Goal: Information Seeking & Learning: Learn about a topic

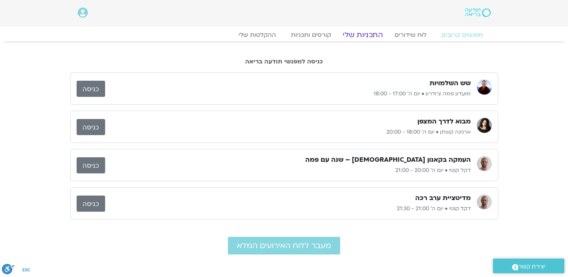
click at [353, 32] on link "התכניות שלי" at bounding box center [363, 34] width 58 height 9
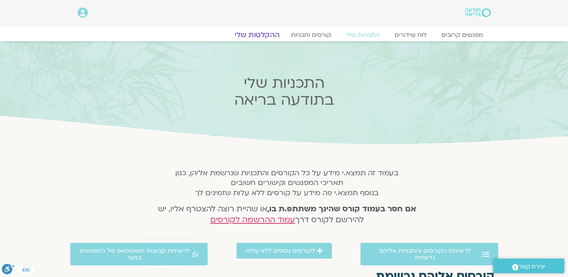
click at [265, 36] on link "ההקלטות שלי" at bounding box center [257, 34] width 63 height 9
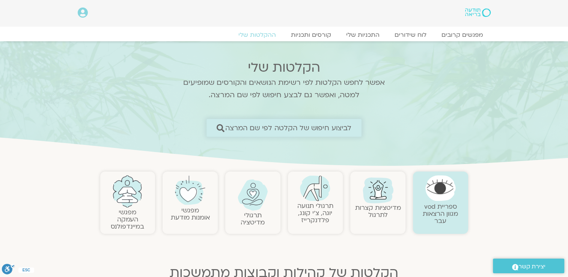
click at [283, 125] on span "לביצוע חיפוש של הקלטה לפי שם המרצה" at bounding box center [288, 128] width 127 height 8
click at [285, 125] on span "לביצוע חיפוש של הקלטה לפי שם המרצה" at bounding box center [288, 128] width 127 height 8
click at [281, 127] on span "לביצוע חיפוש של הקלטה לפי שם המרצה" at bounding box center [288, 128] width 127 height 8
click at [221, 125] on icon at bounding box center [221, 128] width 8 height 8
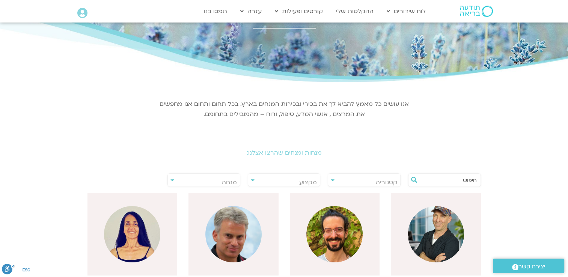
scroll to position [38, 0]
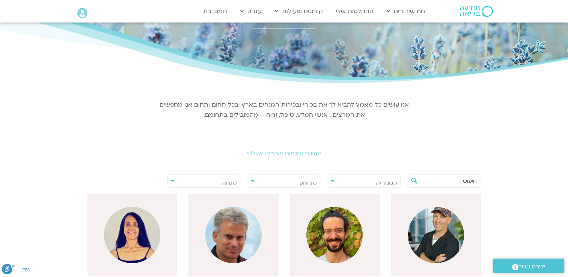
click at [475, 178] on input "text" at bounding box center [448, 181] width 57 height 13
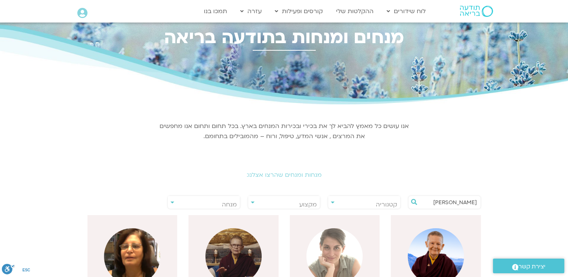
scroll to position [14, 0]
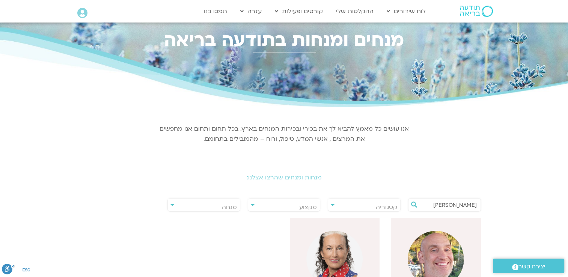
type input "[PERSON_NAME]"
click at [441, 244] on img at bounding box center [436, 259] width 56 height 56
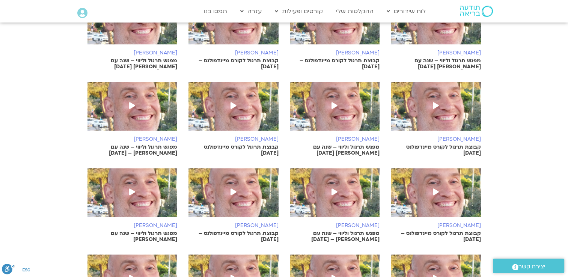
scroll to position [326, 0]
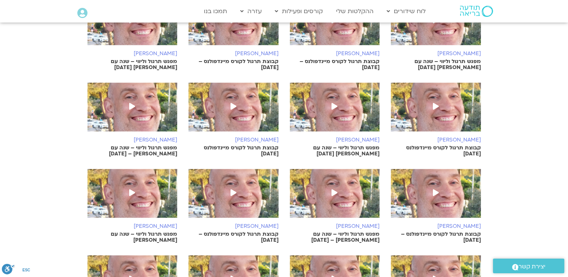
click at [333, 192] on icon at bounding box center [335, 192] width 6 height 7
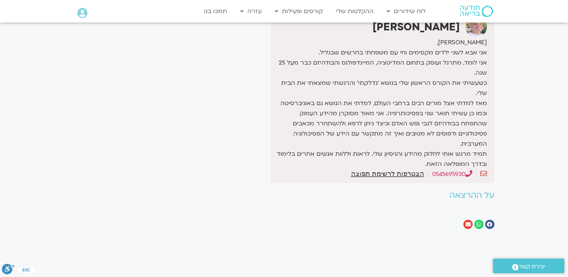
scroll to position [224, 0]
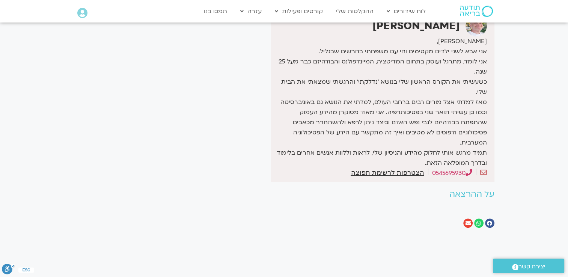
click at [470, 190] on h2 "על ההרצאה" at bounding box center [354, 194] width 279 height 9
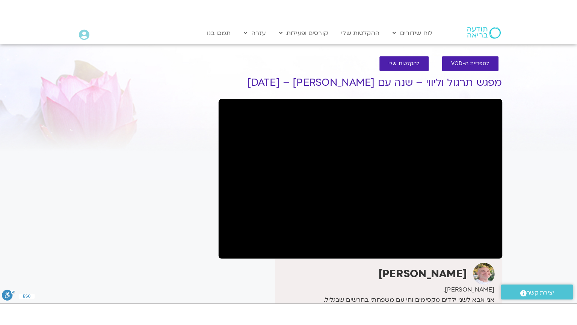
scroll to position [18, 0]
